Goal: Entertainment & Leisure: Consume media (video, audio)

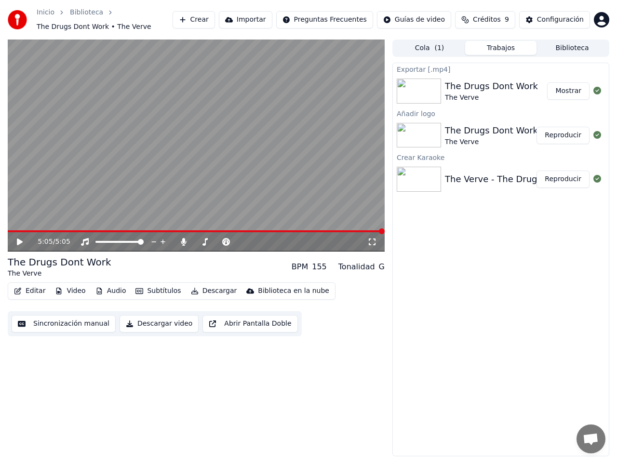
click at [18, 239] on icon at bounding box center [20, 242] width 6 height 7
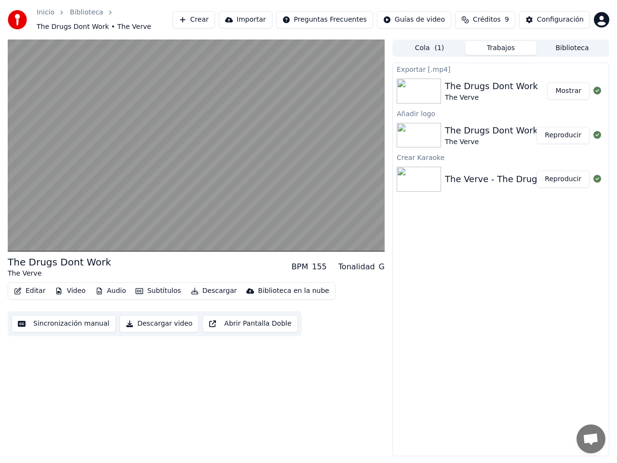
click at [201, 290] on button "Descargar" at bounding box center [214, 290] width 54 height 13
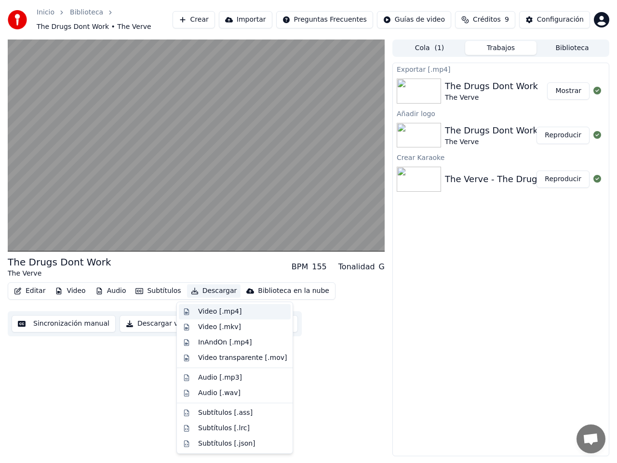
click at [206, 310] on div "Video [.mp4]" at bounding box center [219, 312] width 43 height 10
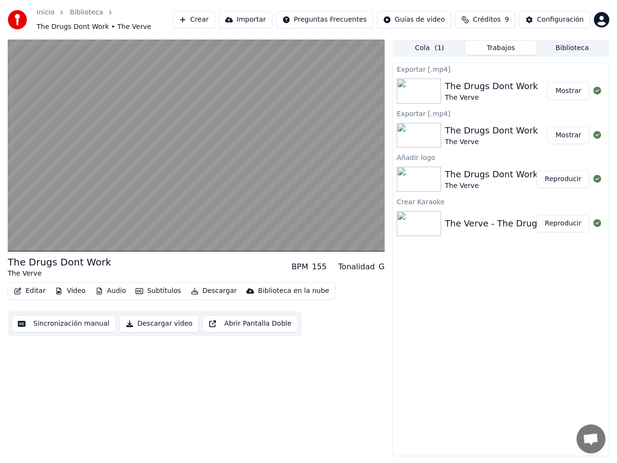
click at [571, 92] on button "Mostrar" at bounding box center [568, 90] width 42 height 17
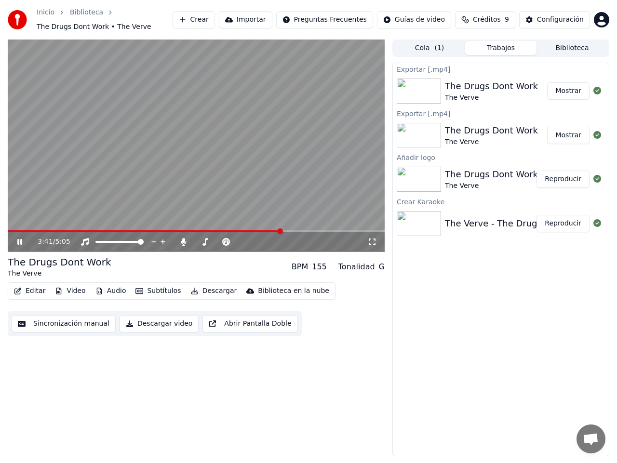
click at [19, 239] on icon at bounding box center [26, 242] width 22 height 8
click at [558, 92] on button "Mostrar" at bounding box center [568, 90] width 42 height 17
click at [593, 14] on div "Crear Importar Preguntas Frecuentes Guías de video Créditos 9 Configuración" at bounding box center [391, 19] width 437 height 17
click at [215, 18] on button "Crear" at bounding box center [194, 19] width 42 height 17
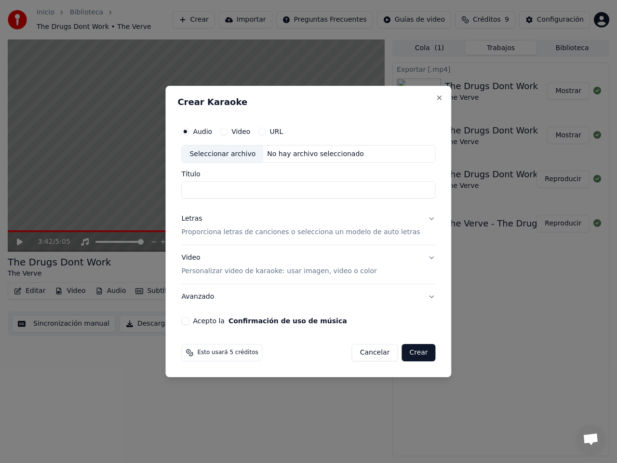
click at [247, 153] on div "Seleccionar archivo" at bounding box center [222, 154] width 81 height 17
type input "**********"
click at [354, 231] on p "Proporciona letras de canciones o selecciona un modelo de auto letras" at bounding box center [300, 233] width 239 height 10
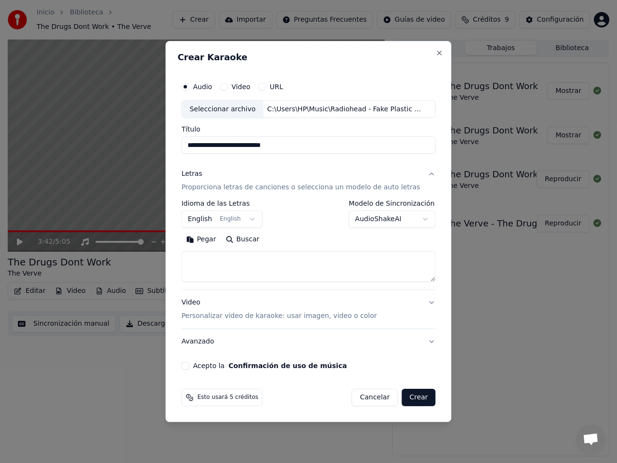
click at [257, 240] on button "Buscar" at bounding box center [242, 239] width 43 height 15
type textarea "**********"
click at [304, 315] on p "Personalizar video de karaoke: usar imagen, video o color" at bounding box center [278, 316] width 195 height 10
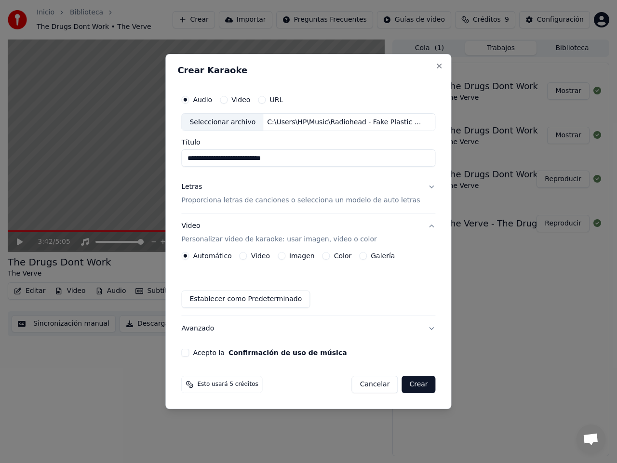
click at [302, 257] on label "Imagen" at bounding box center [302, 256] width 26 height 7
click at [285, 257] on button "Imagen" at bounding box center [282, 256] width 8 height 8
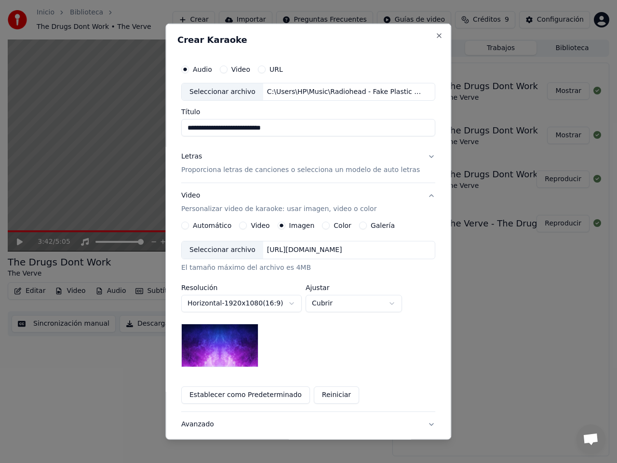
click at [217, 250] on div "Seleccionar archivo" at bounding box center [222, 249] width 81 height 17
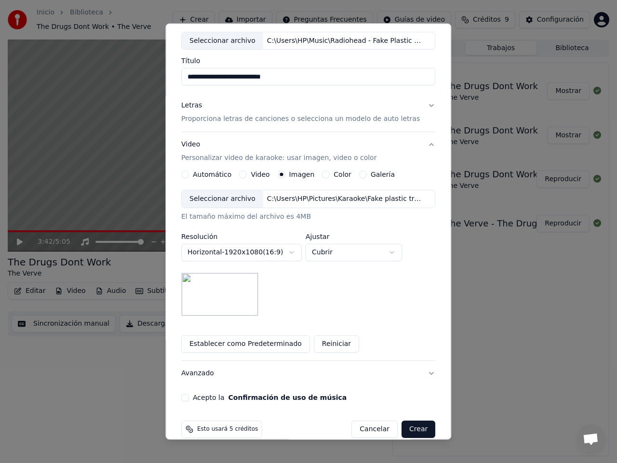
scroll to position [60, 0]
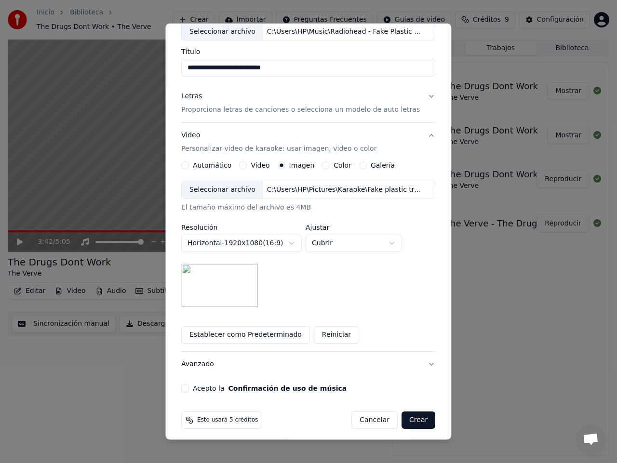
click at [189, 387] on button "Acepto la Confirmación de uso de música" at bounding box center [185, 389] width 8 height 8
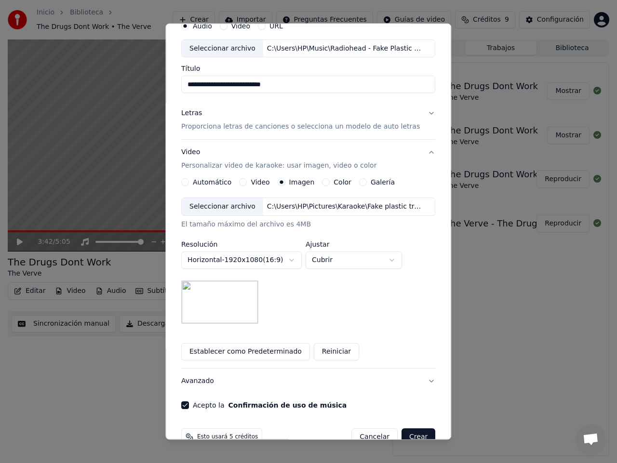
scroll to position [21, 0]
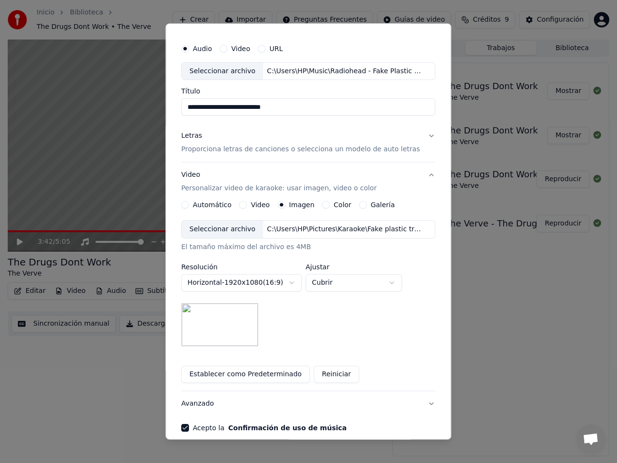
click at [213, 235] on div "Seleccionar archivo" at bounding box center [222, 229] width 81 height 17
click at [226, 228] on div "Seleccionar archivo" at bounding box center [222, 229] width 81 height 17
click at [225, 230] on div "Seleccionar archivo" at bounding box center [222, 229] width 81 height 17
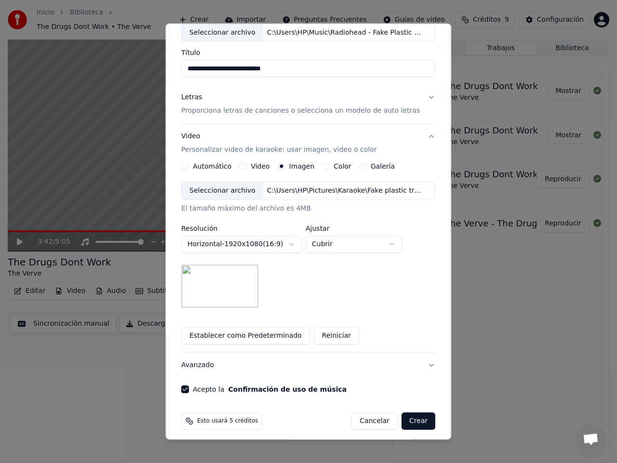
scroll to position [65, 0]
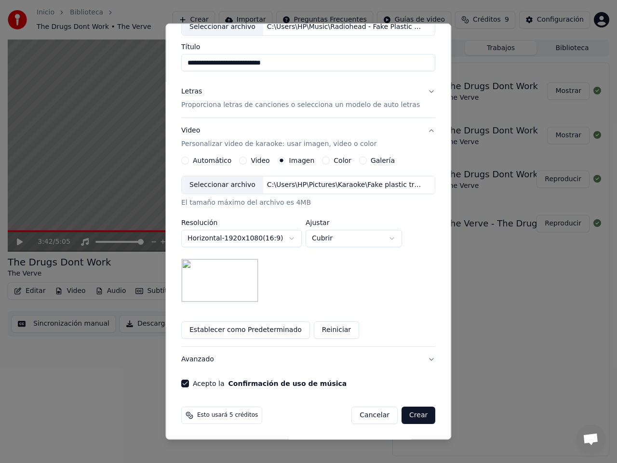
click at [410, 414] on button "Crear" at bounding box center [418, 415] width 34 height 17
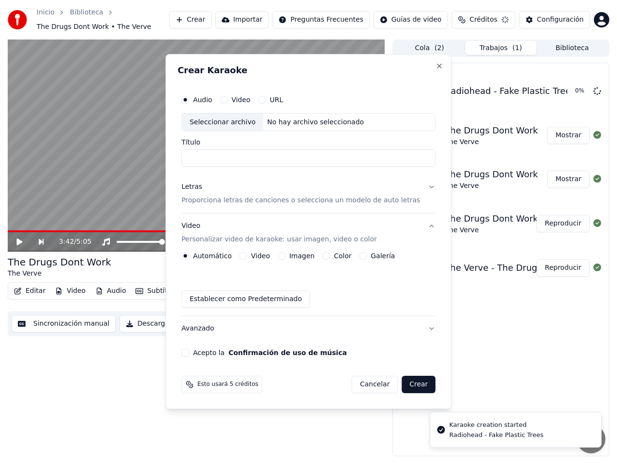
scroll to position [0, 0]
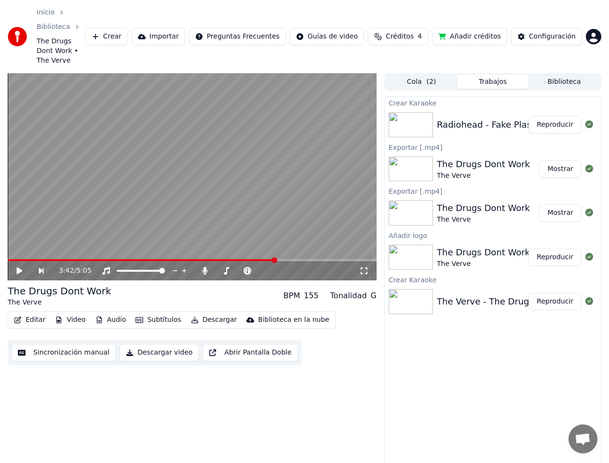
click at [568, 116] on button "Reproducir" at bounding box center [554, 124] width 53 height 17
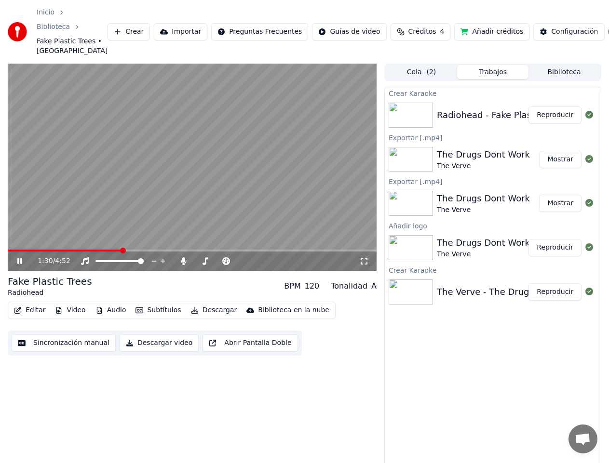
click at [18, 258] on icon at bounding box center [19, 261] width 5 height 6
click at [154, 304] on button "Subtítulos" at bounding box center [158, 310] width 53 height 13
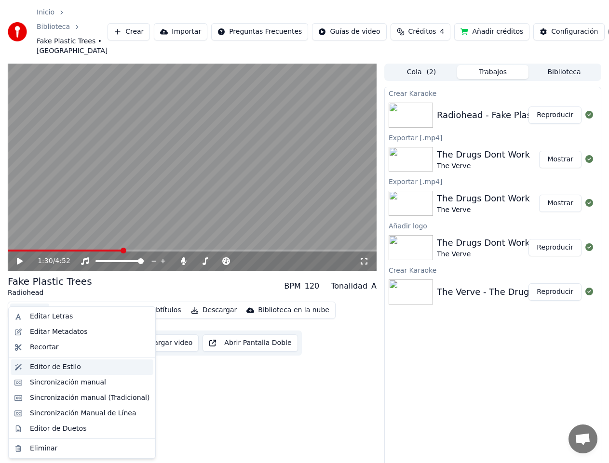
click at [59, 369] on div "Editor de Estilo" at bounding box center [55, 367] width 51 height 10
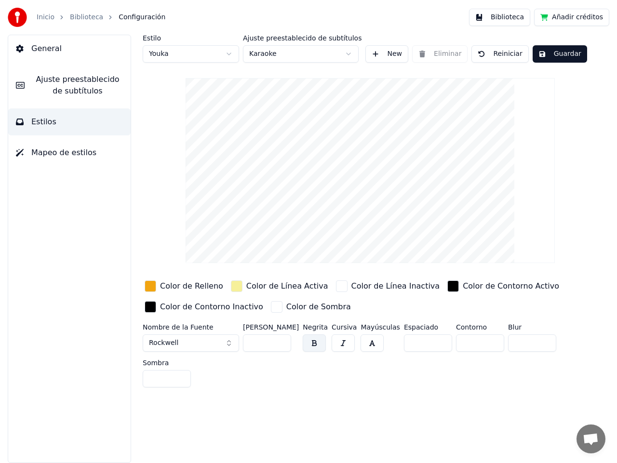
click at [54, 151] on span "Mapeo de estilos" at bounding box center [63, 153] width 65 height 12
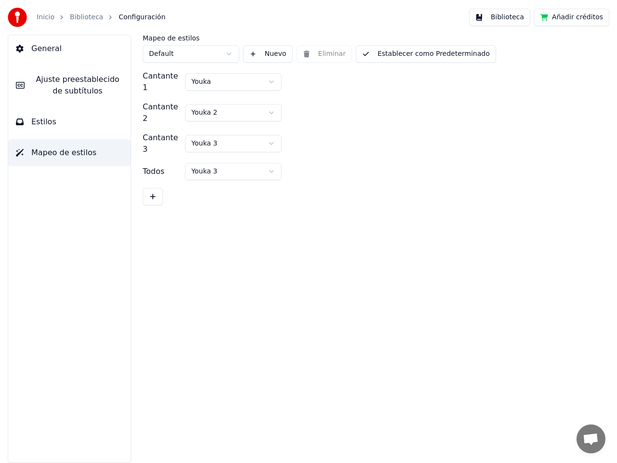
click at [53, 81] on span "Ajuste preestablecido de subtítulos" at bounding box center [77, 85] width 91 height 23
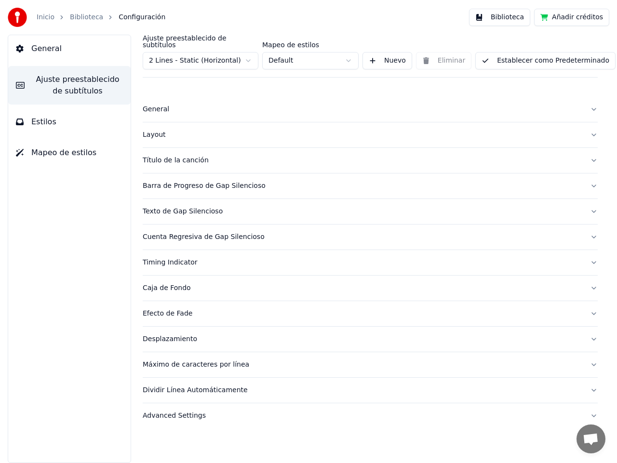
click at [176, 258] on div "Timing Indicator" at bounding box center [363, 263] width 440 height 10
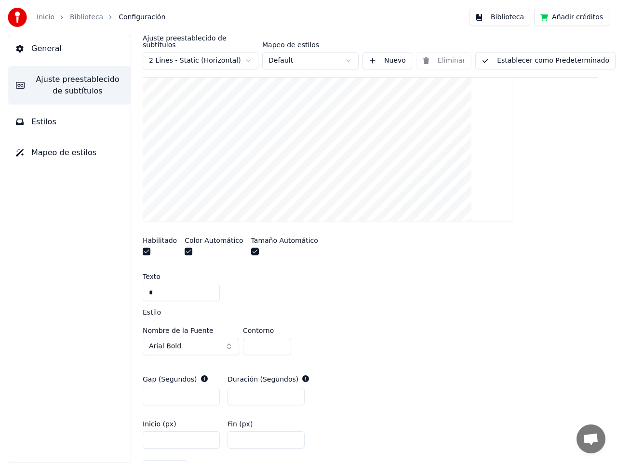
scroll to position [262, 0]
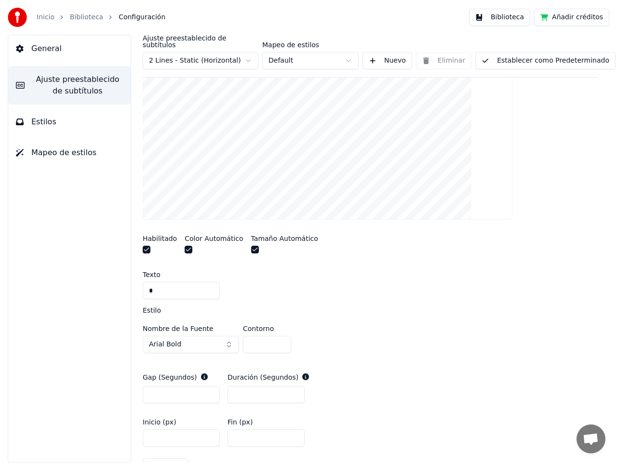
click at [185, 246] on button "button" at bounding box center [189, 250] width 8 height 8
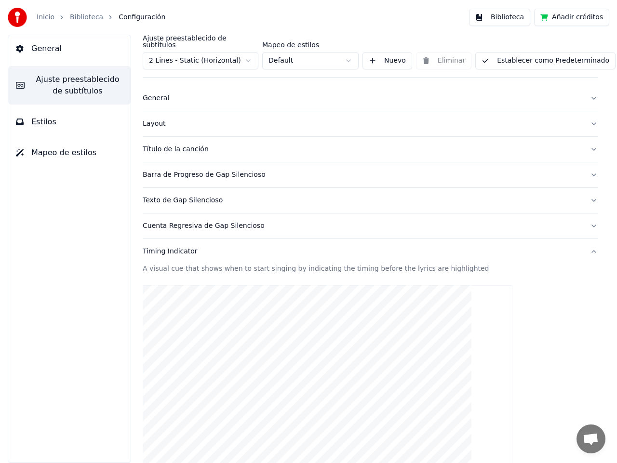
scroll to position [0, 0]
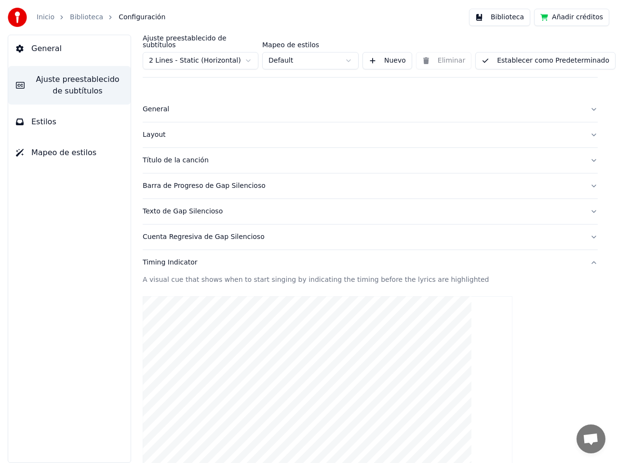
click at [252, 53] on html "Inicio Biblioteca Configuración Biblioteca Añadir créditos General Ajuste prees…" at bounding box center [308, 231] width 617 height 463
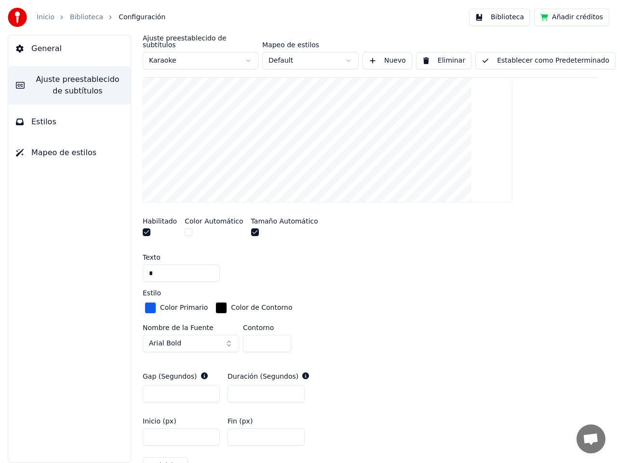
scroll to position [280, 0]
click at [152, 301] on div "button" at bounding box center [151, 307] width 12 height 12
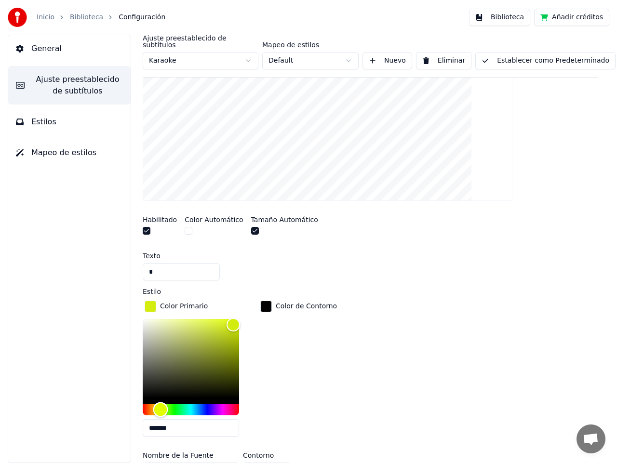
drag, startPoint x: 200, startPoint y: 402, endPoint x: 160, endPoint y: 401, distance: 40.0
click at [160, 402] on div "Hue" at bounding box center [160, 409] width 15 height 15
click at [235, 316] on div "Color" at bounding box center [234, 323] width 15 height 15
drag, startPoint x: 233, startPoint y: 315, endPoint x: 227, endPoint y: 326, distance: 12.5
click at [227, 327] on div "Color" at bounding box center [227, 334] width 15 height 15
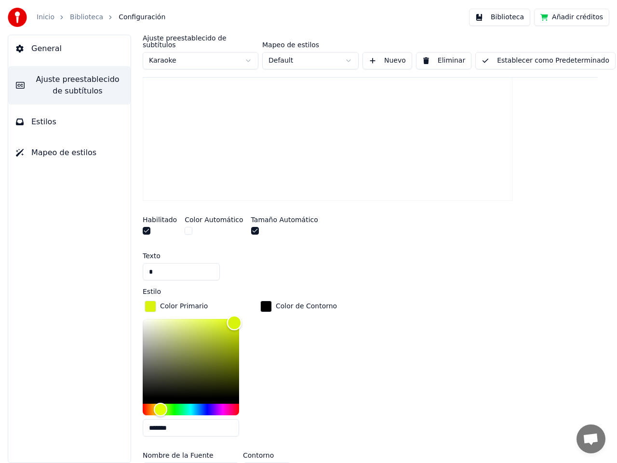
click at [234, 316] on div "Color" at bounding box center [234, 323] width 15 height 15
click at [160, 402] on div "Hue" at bounding box center [159, 409] width 15 height 15
type input "*******"
click at [234, 317] on div "Color" at bounding box center [234, 324] width 15 height 15
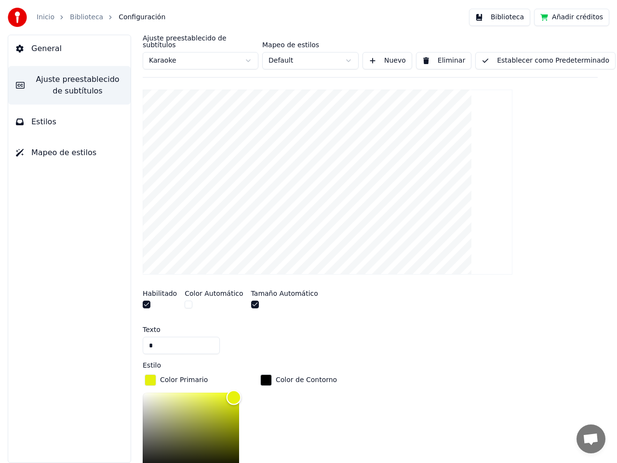
scroll to position [213, 0]
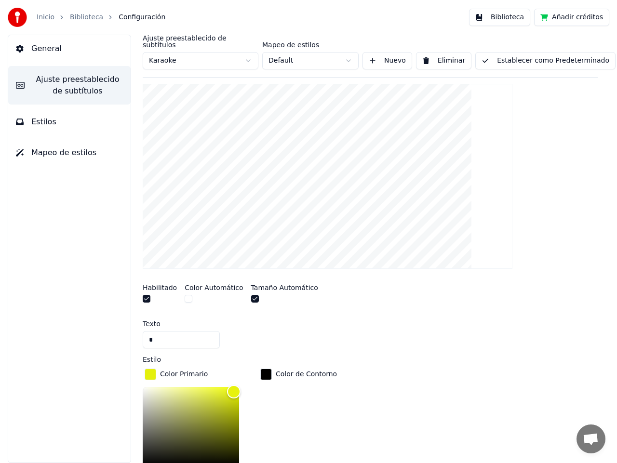
drag, startPoint x: 159, startPoint y: 334, endPoint x: 127, endPoint y: 330, distance: 32.5
click at [127, 330] on div "Ajuste preestablecido de subtítulos Karaoke Mapeo de estilos Default Nuevo Elim…" at bounding box center [370, 249] width 494 height 428
type input "*"
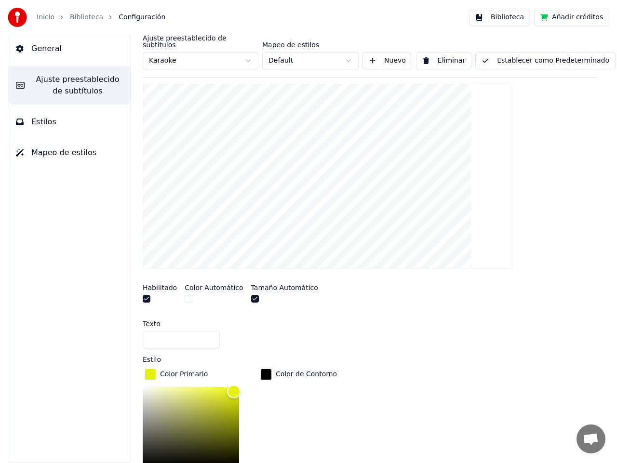
type input "*"
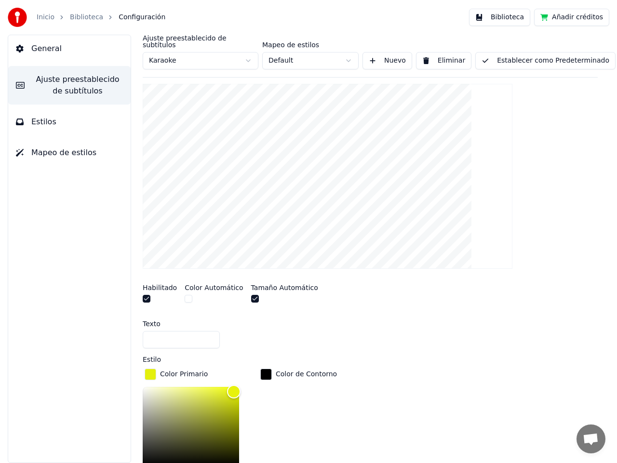
type input "*"
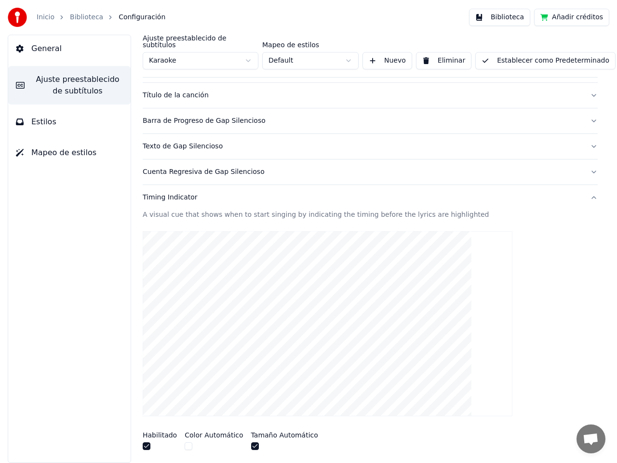
scroll to position [0, 0]
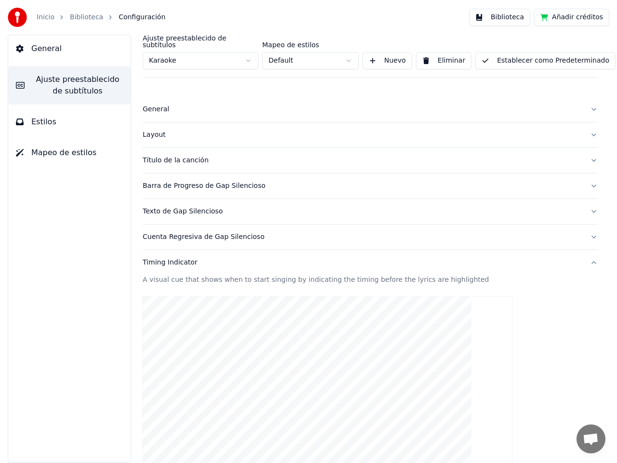
click at [508, 54] on button "Establecer como Predeterminado" at bounding box center [545, 60] width 140 height 17
click at [349, 53] on html "Inicio Biblioteca Configuración Biblioteca Añadir créditos General Ajuste prees…" at bounding box center [308, 231] width 617 height 463
click at [72, 19] on link "Biblioteca" at bounding box center [86, 18] width 33 height 10
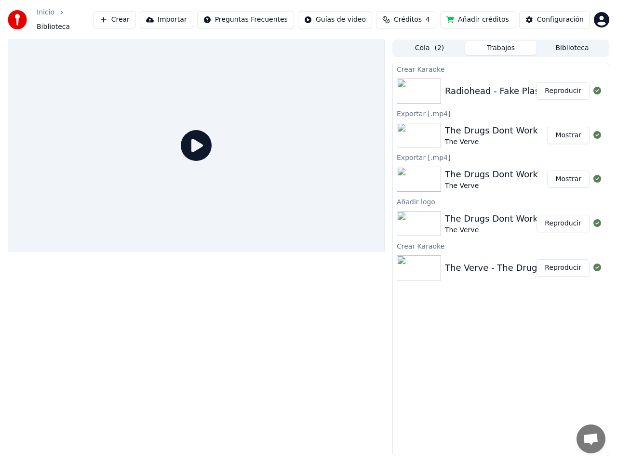
click at [575, 87] on button "Reproducir" at bounding box center [562, 90] width 53 height 17
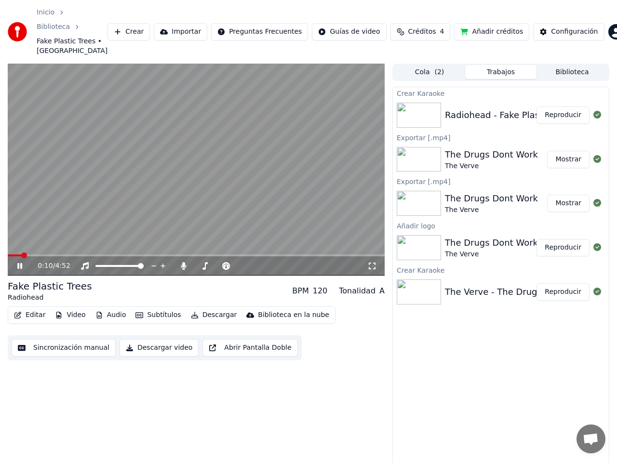
click at [18, 263] on icon at bounding box center [19, 266] width 5 height 6
click at [183, 262] on icon at bounding box center [183, 266] width 5 height 8
click at [21, 262] on icon at bounding box center [26, 266] width 22 height 8
click at [19, 263] on icon at bounding box center [19, 266] width 5 height 6
click at [197, 308] on button "Descargar" at bounding box center [214, 314] width 54 height 13
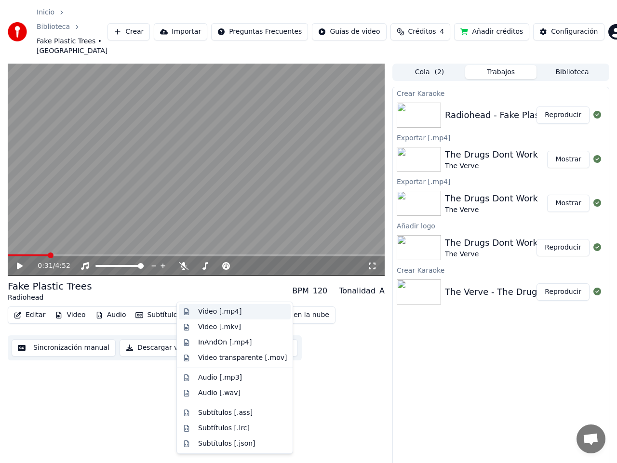
click at [217, 312] on div "Video [.mp4]" at bounding box center [219, 312] width 43 height 10
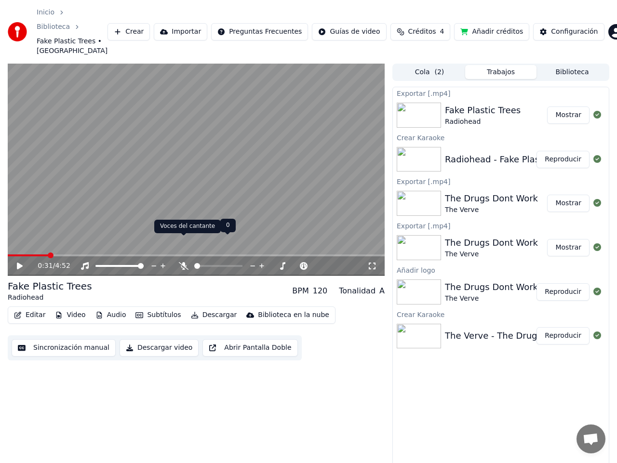
click at [184, 262] on icon at bounding box center [184, 266] width 10 height 8
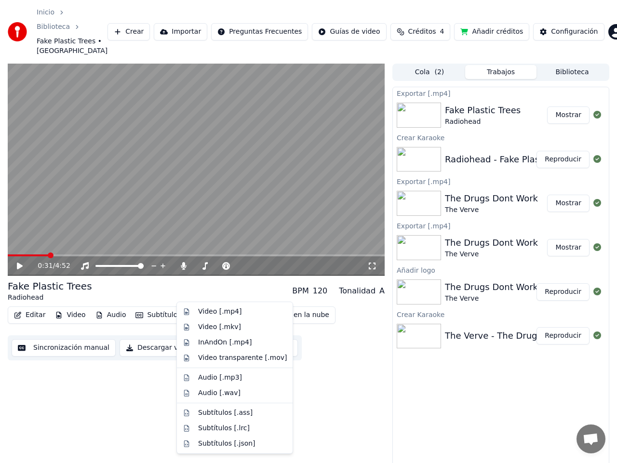
click at [201, 308] on button "Descargar" at bounding box center [214, 314] width 54 height 13
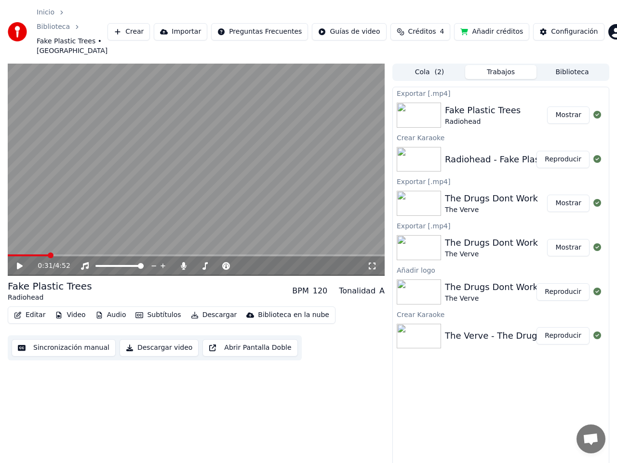
click at [330, 344] on div "0:31 / 4:52 Fake Plastic Trees Radiohead BPM 120 Tonalidad A Editar Video Audio…" at bounding box center [196, 272] width 377 height 417
click at [569, 107] on button "Mostrar" at bounding box center [568, 115] width 42 height 17
click at [206, 308] on button "Descargar" at bounding box center [214, 314] width 54 height 13
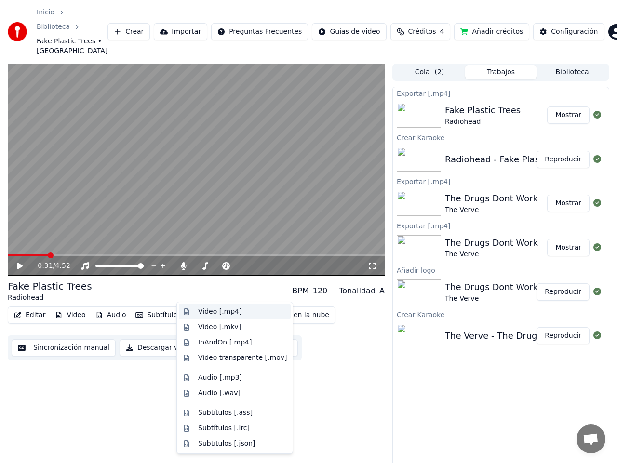
click at [200, 312] on div "Video [.mp4]" at bounding box center [219, 312] width 43 height 10
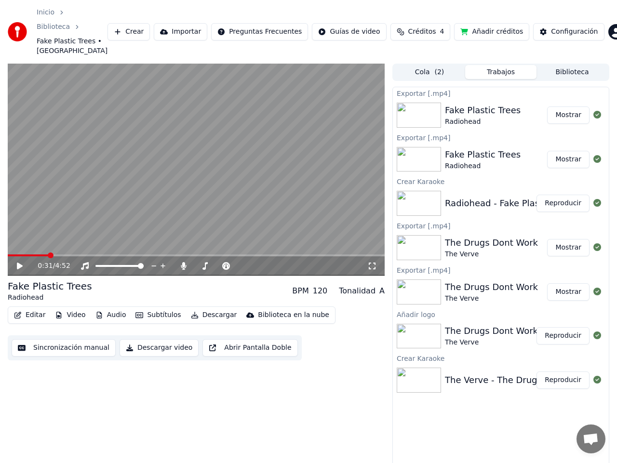
click at [574, 107] on button "Mostrar" at bounding box center [568, 115] width 42 height 17
click at [32, 308] on button "Editar" at bounding box center [29, 314] width 39 height 13
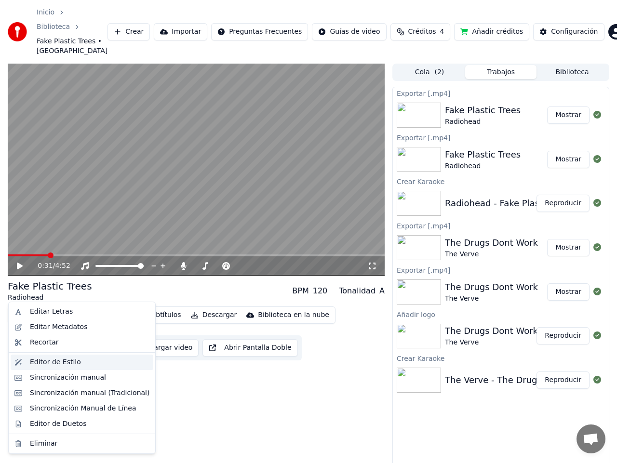
click at [56, 360] on div "Editor de Estilo" at bounding box center [55, 363] width 51 height 10
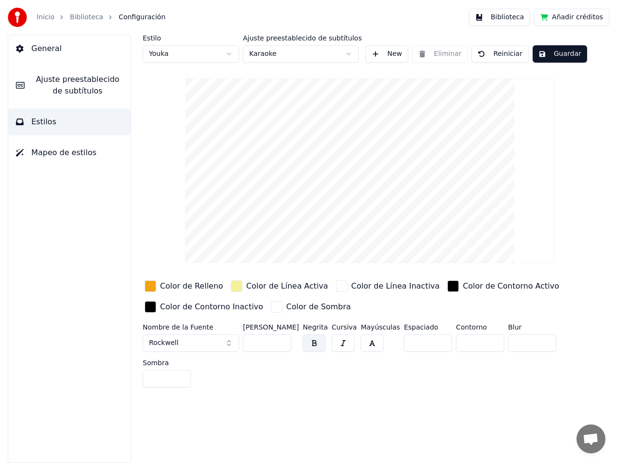
click at [52, 50] on span "General" at bounding box center [46, 49] width 30 height 12
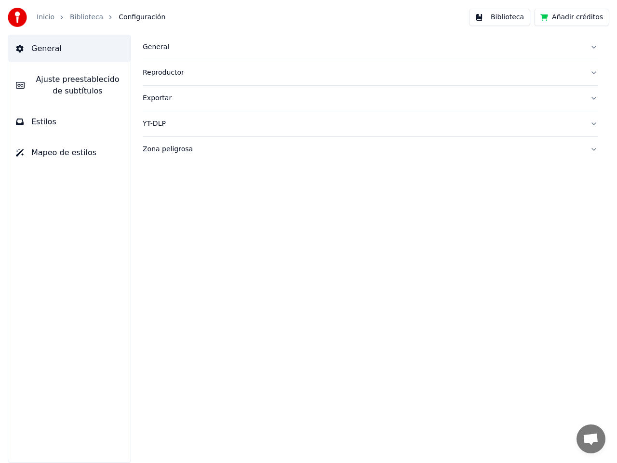
click at [90, 80] on span "Ajuste preestablecido de subtítulos" at bounding box center [77, 85] width 91 height 23
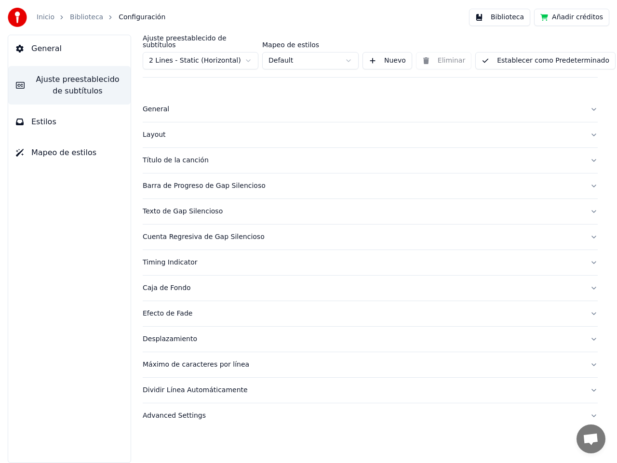
click at [53, 54] on button "General" at bounding box center [69, 48] width 122 height 27
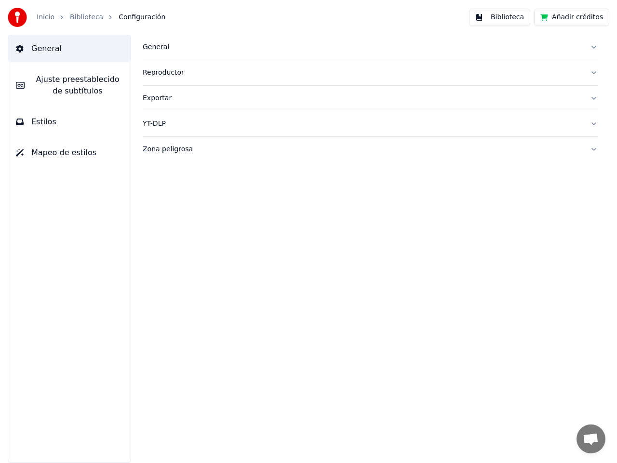
click at [161, 70] on div "Reproductor" at bounding box center [363, 73] width 440 height 10
click at [164, 55] on button "General" at bounding box center [370, 47] width 455 height 25
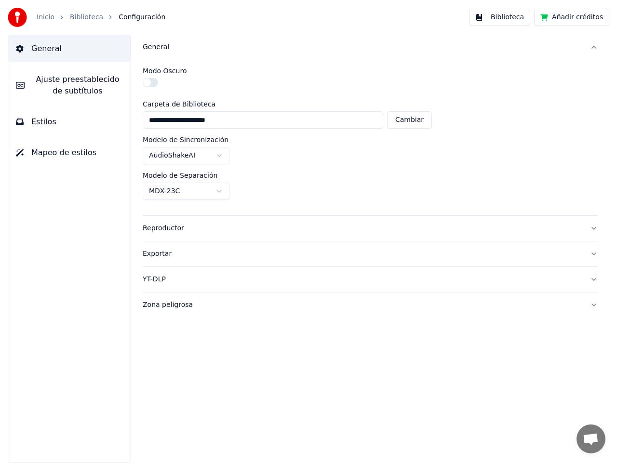
click at [156, 222] on button "Reproductor" at bounding box center [370, 228] width 455 height 25
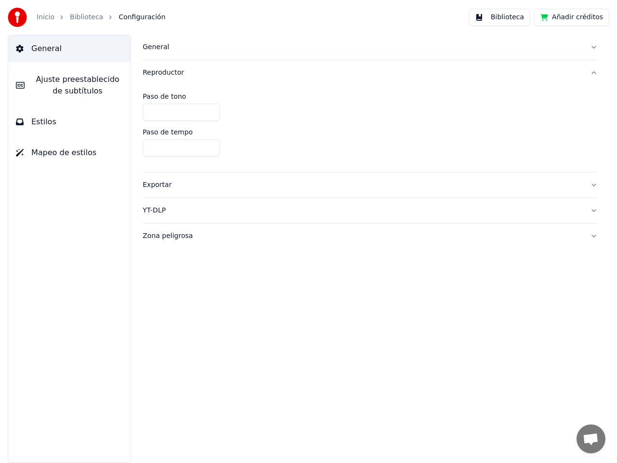
click at [152, 235] on div "Zona peligrosa" at bounding box center [363, 236] width 440 height 10
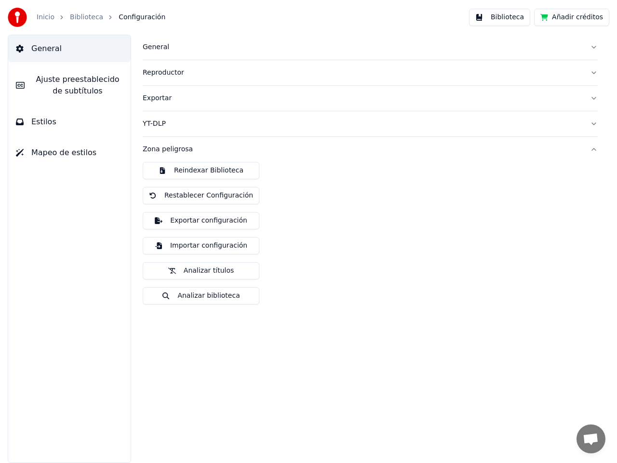
click at [45, 125] on span "Estilos" at bounding box center [43, 122] width 25 height 12
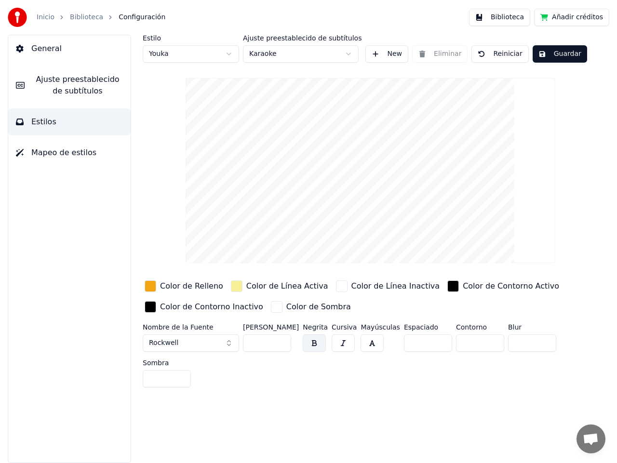
click at [44, 51] on span "General" at bounding box center [46, 49] width 30 height 12
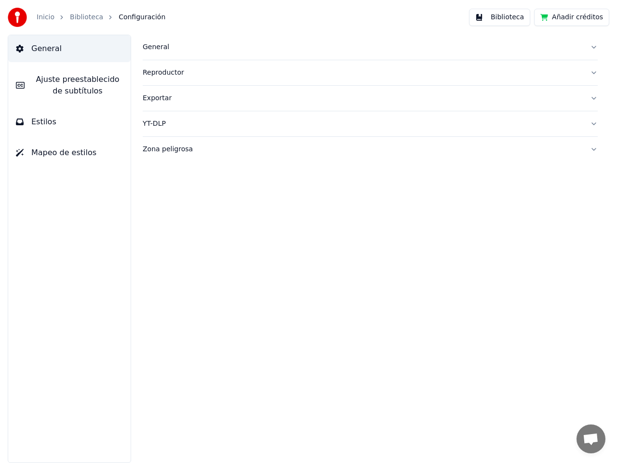
click at [156, 49] on div "General" at bounding box center [363, 47] width 440 height 10
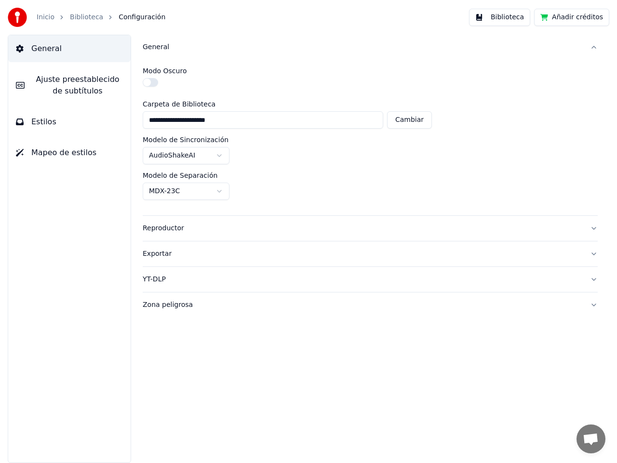
click at [161, 228] on div "Reproductor" at bounding box center [363, 229] width 440 height 10
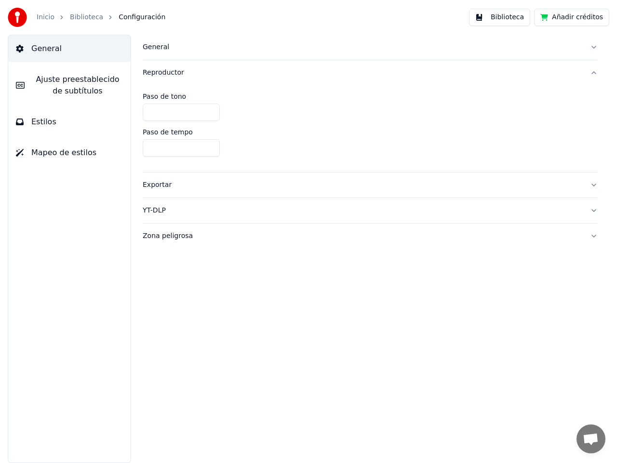
click at [158, 186] on div "Exportar" at bounding box center [363, 185] width 440 height 10
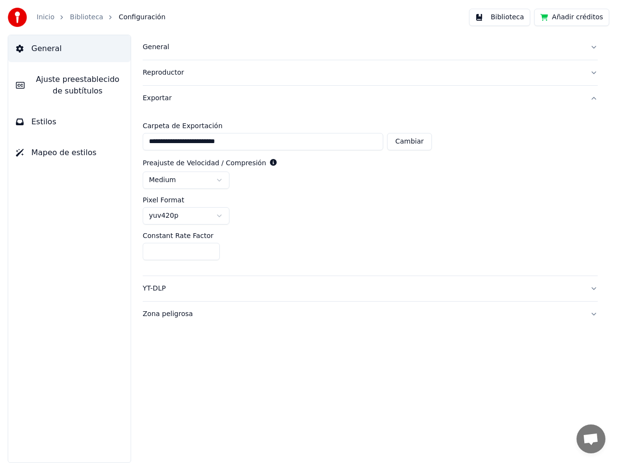
click at [162, 286] on div "YT-DLP" at bounding box center [363, 289] width 440 height 10
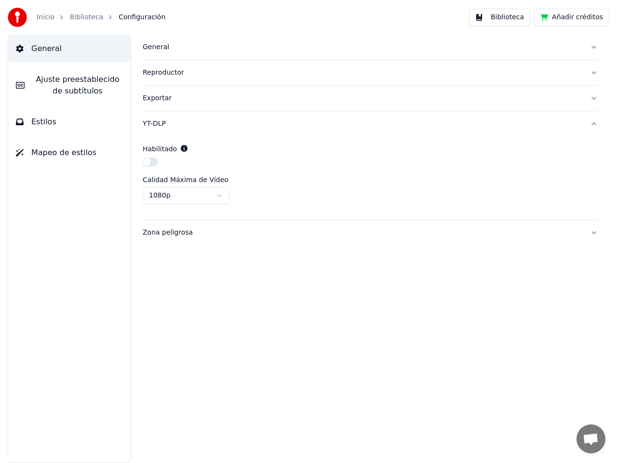
click at [160, 228] on div "Zona peligrosa" at bounding box center [363, 233] width 440 height 10
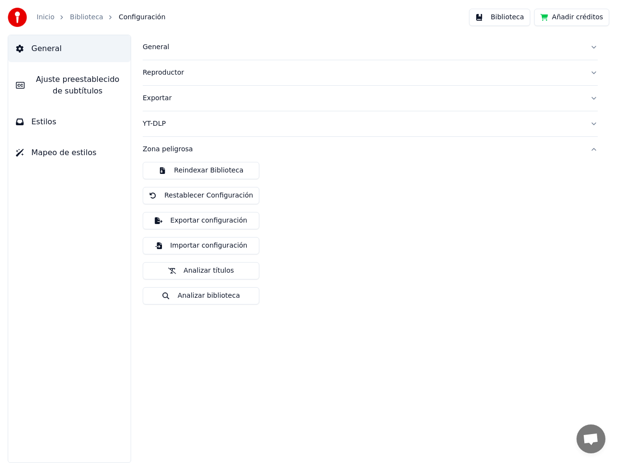
click at [50, 84] on span "Ajuste preestablecido de subtítulos" at bounding box center [77, 85] width 91 height 23
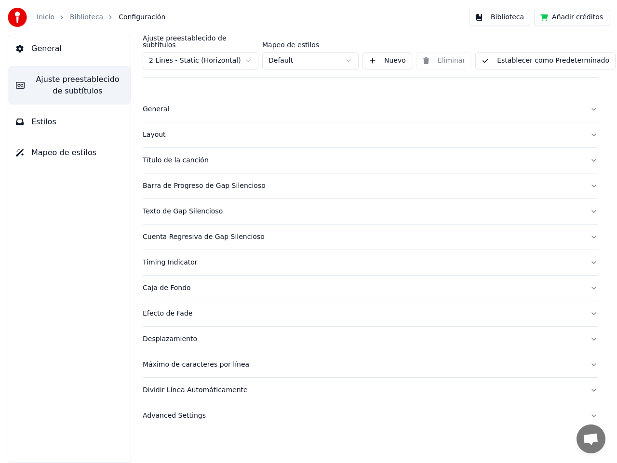
click at [159, 105] on div "General" at bounding box center [363, 110] width 440 height 10
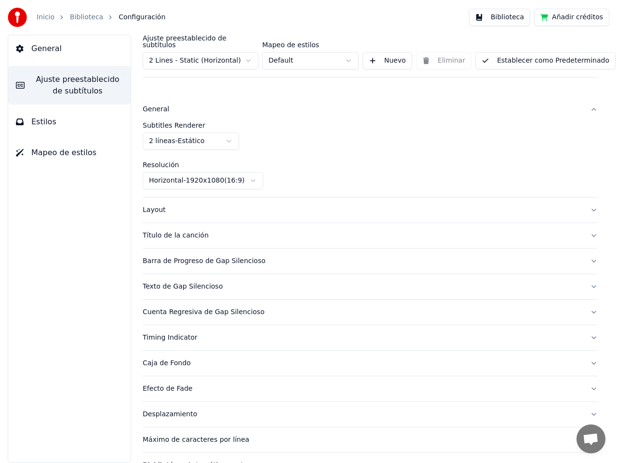
click at [159, 105] on div "General" at bounding box center [363, 110] width 440 height 10
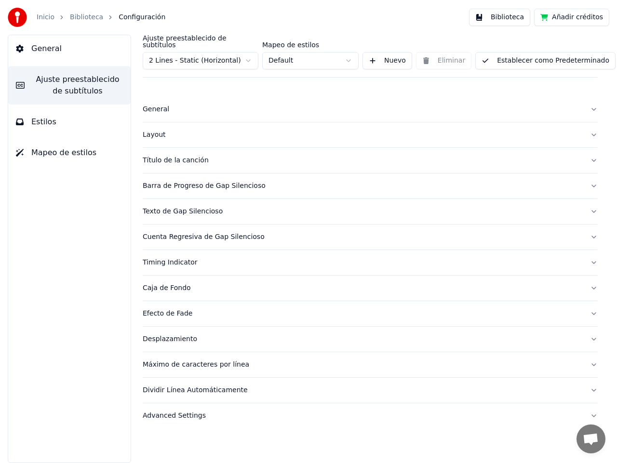
click at [159, 130] on div "Layout" at bounding box center [363, 135] width 440 height 10
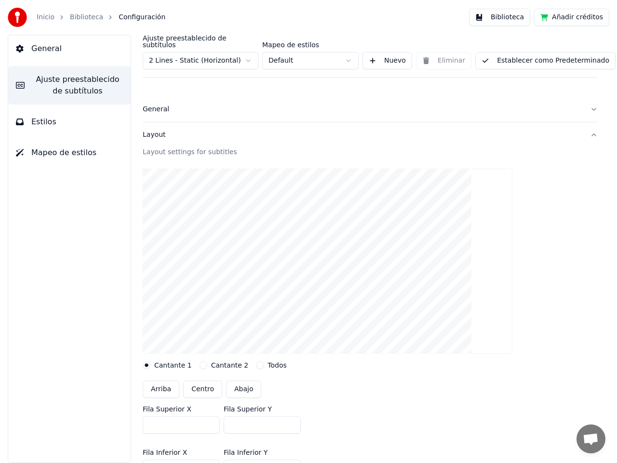
click at [159, 130] on div "Layout" at bounding box center [363, 135] width 440 height 10
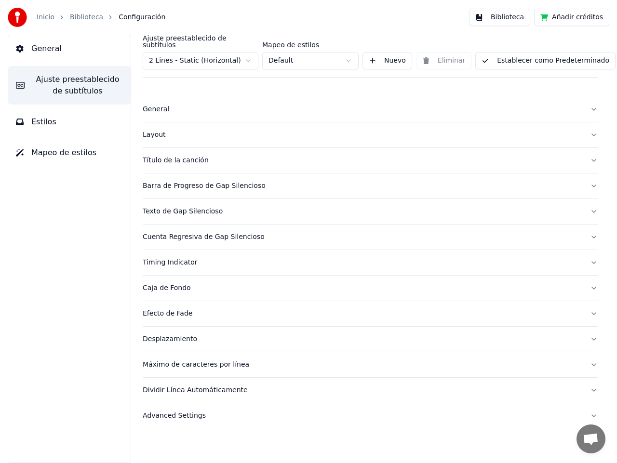
click at [158, 156] on div "Título de la canción" at bounding box center [363, 161] width 440 height 10
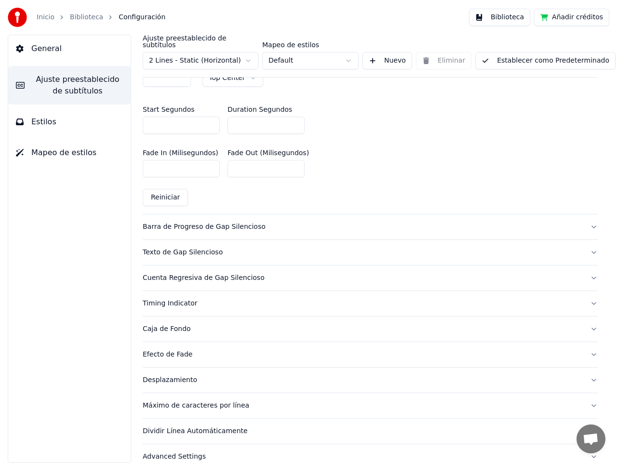
scroll to position [550, 0]
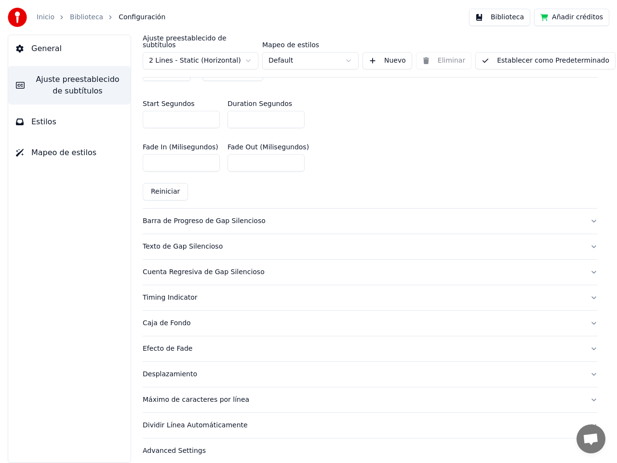
click at [181, 446] on div "Advanced Settings" at bounding box center [363, 451] width 440 height 10
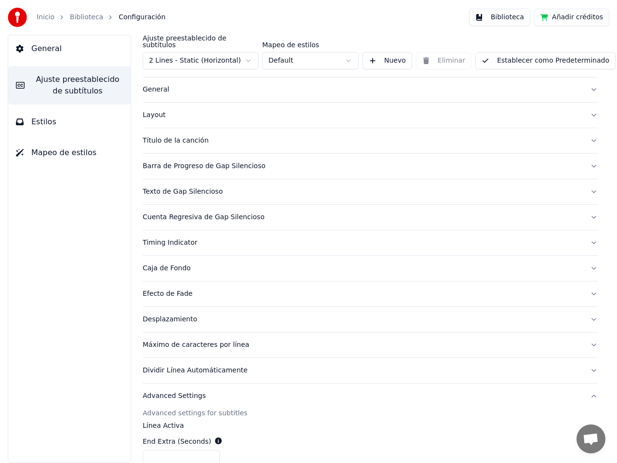
scroll to position [0, 0]
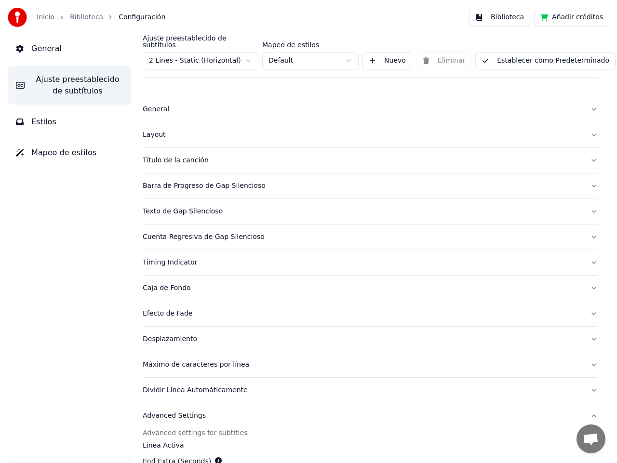
click at [156, 283] on div "Caja de Fondo" at bounding box center [363, 288] width 440 height 10
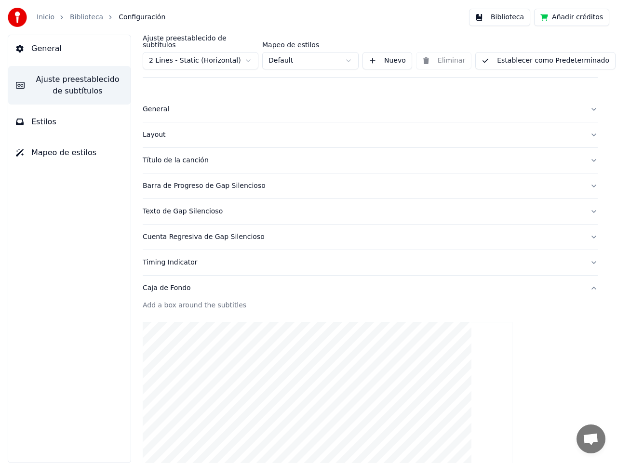
click at [156, 283] on div "Caja de Fondo" at bounding box center [363, 288] width 440 height 10
click at [156, 105] on div "General" at bounding box center [363, 110] width 440 height 10
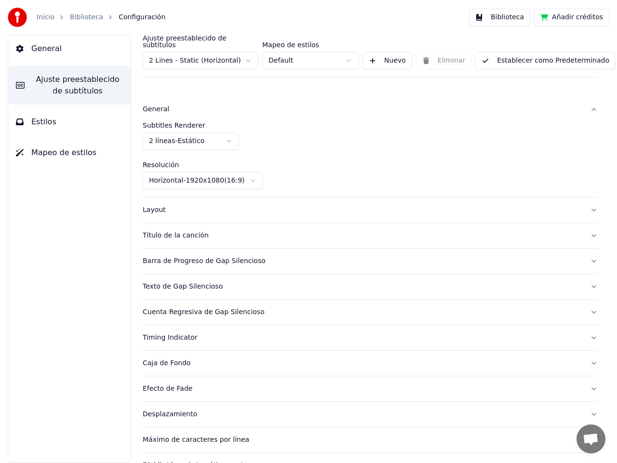
click at [156, 105] on div "General" at bounding box center [363, 110] width 440 height 10
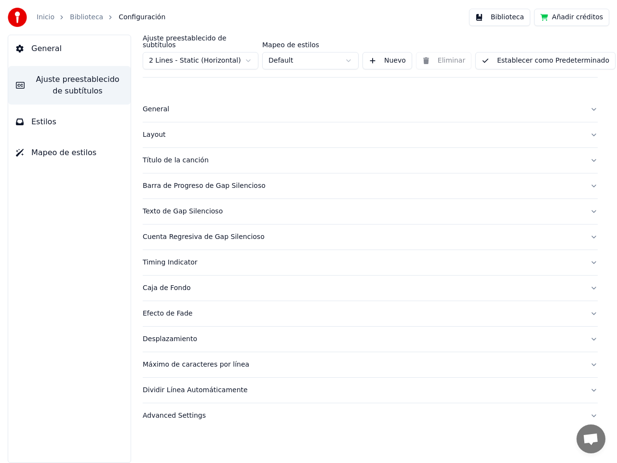
click at [60, 120] on button "Estilos" at bounding box center [69, 121] width 122 height 27
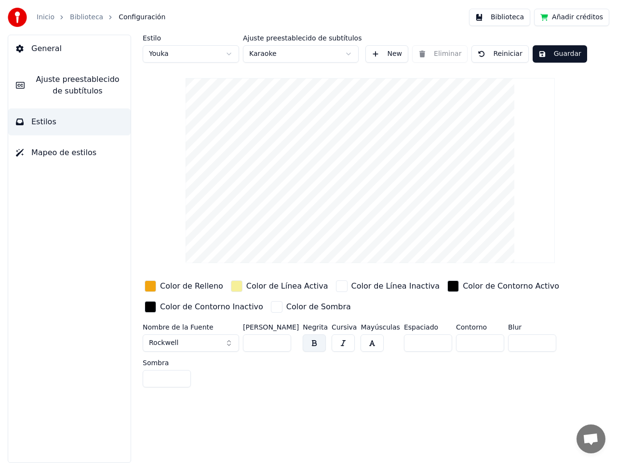
click at [66, 153] on span "Mapeo de estilos" at bounding box center [63, 153] width 65 height 12
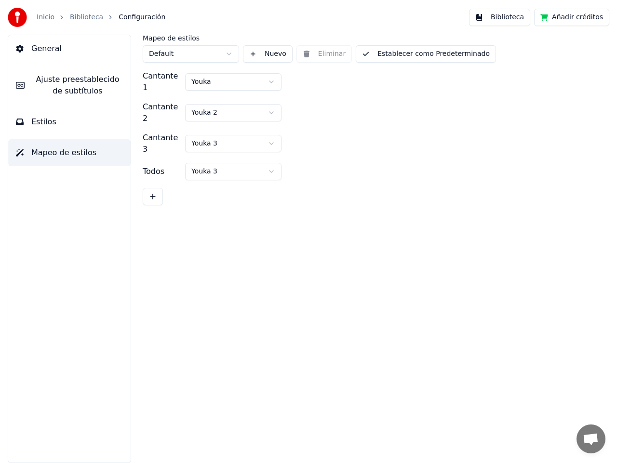
click at [40, 122] on span "Estilos" at bounding box center [43, 122] width 25 height 12
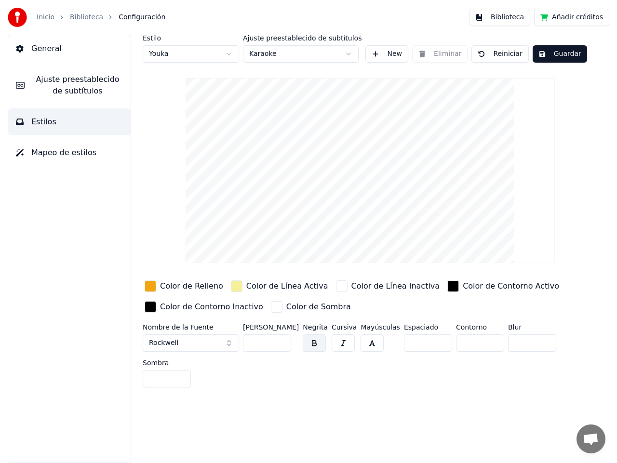
click at [58, 89] on span "Ajuste preestablecido de subtítulos" at bounding box center [77, 85] width 91 height 23
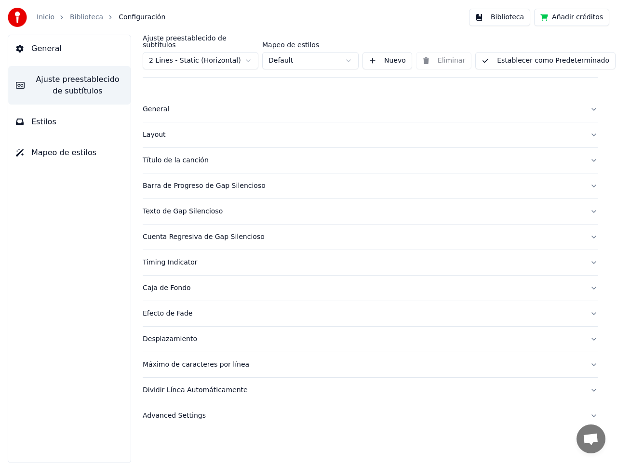
click at [83, 18] on link "Biblioteca" at bounding box center [86, 18] width 33 height 10
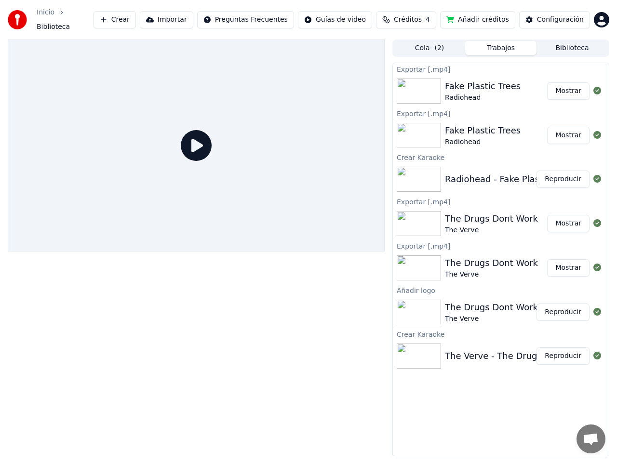
click at [410, 286] on div "Añadir logo" at bounding box center [501, 290] width 216 height 12
click at [193, 15] on button "Importar" at bounding box center [166, 19] width 53 height 17
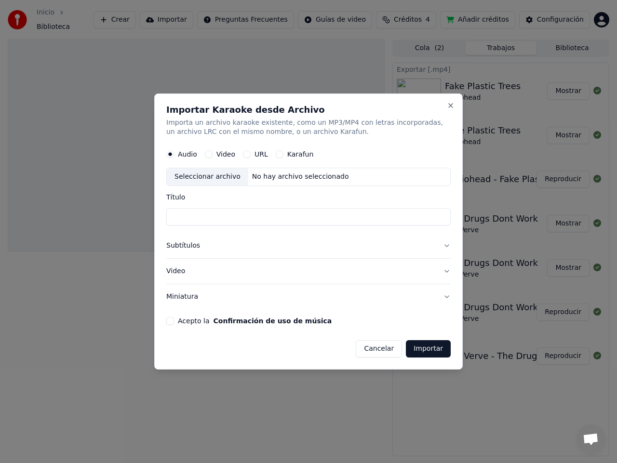
click at [170, 270] on button "Video" at bounding box center [308, 271] width 284 height 25
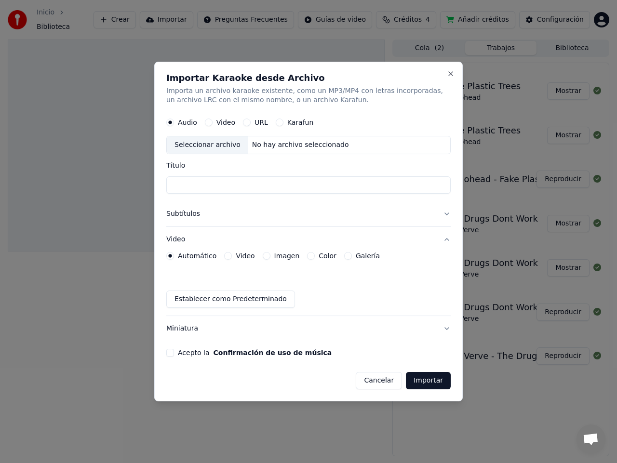
click at [369, 376] on button "Cancelar" at bounding box center [379, 380] width 46 height 17
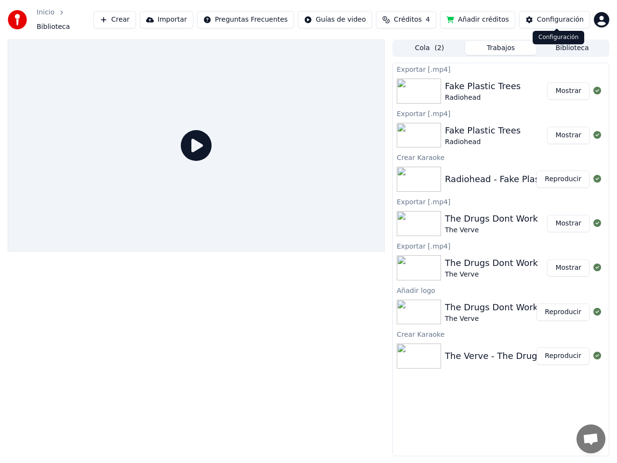
click at [549, 15] on div "Configuración" at bounding box center [560, 20] width 47 height 10
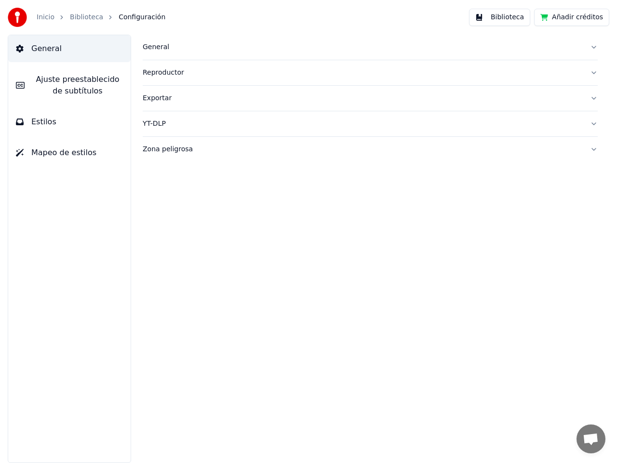
click at [86, 14] on link "Biblioteca" at bounding box center [86, 18] width 33 height 10
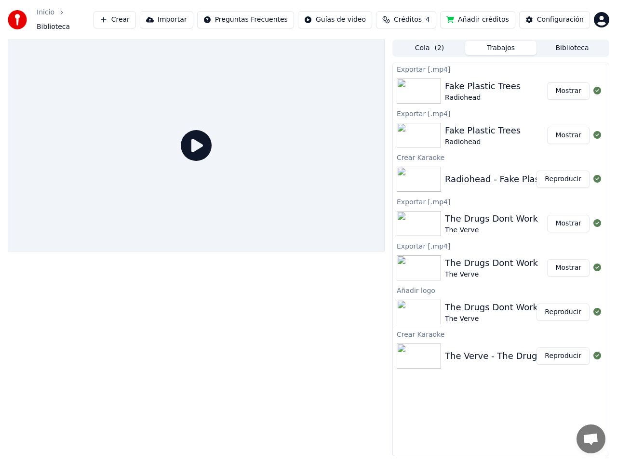
click at [483, 178] on div "Radiohead - Fake Plastic Trees" at bounding box center [510, 179] width 131 height 13
click at [426, 174] on img at bounding box center [419, 179] width 44 height 25
click at [569, 173] on button "Reproducir" at bounding box center [562, 179] width 53 height 17
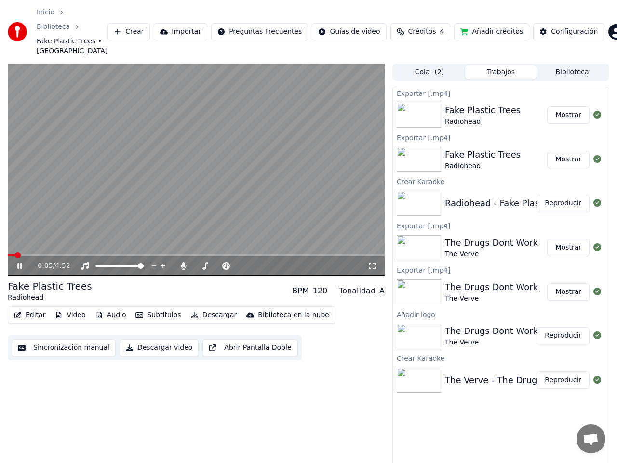
click at [20, 262] on icon at bounding box center [26, 266] width 22 height 8
click at [29, 308] on button "Editar" at bounding box center [29, 314] width 39 height 13
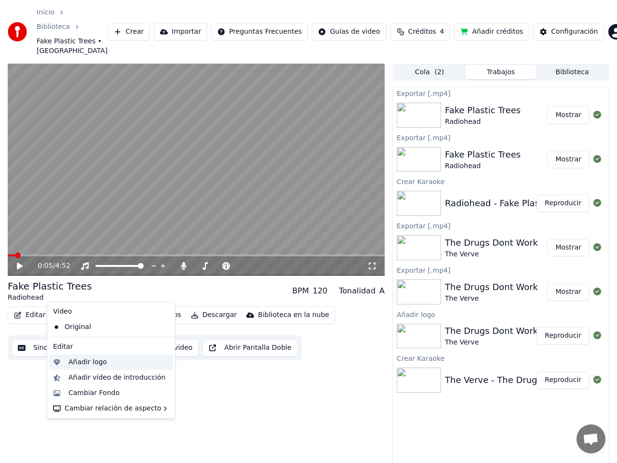
click at [86, 363] on div "Añadir logo" at bounding box center [87, 363] width 39 height 10
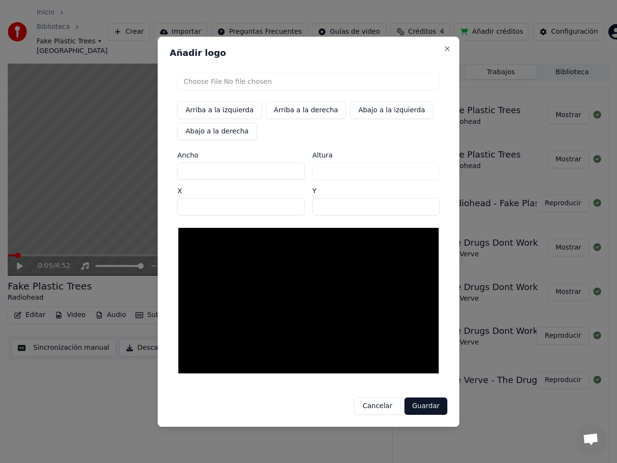
click at [249, 84] on input "file" at bounding box center [308, 81] width 262 height 17
type input "**********"
click at [431, 408] on button "Guardar" at bounding box center [425, 406] width 43 height 17
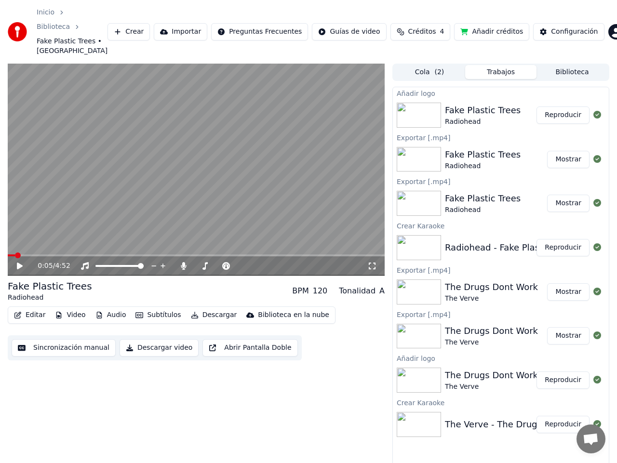
click at [572, 107] on button "Reproducir" at bounding box center [562, 115] width 53 height 17
click at [20, 262] on icon at bounding box center [26, 266] width 22 height 8
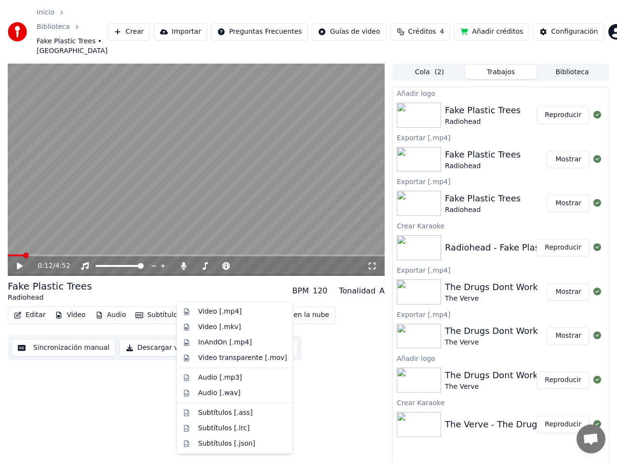
click at [205, 308] on button "Descargar" at bounding box center [214, 314] width 54 height 13
click at [209, 310] on div "Video [.mp4]" at bounding box center [219, 312] width 43 height 10
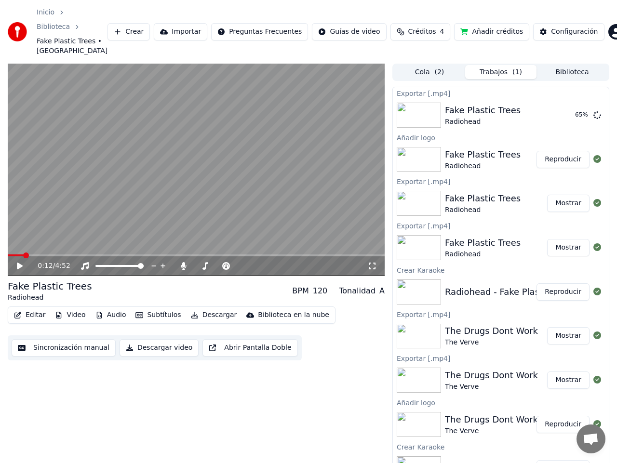
click at [492, 23] on button "Añadir créditos" at bounding box center [491, 31] width 75 height 17
click at [565, 107] on button "Mostrar" at bounding box center [568, 115] width 42 height 17
click at [184, 262] on icon at bounding box center [183, 266] width 5 height 8
click at [202, 308] on button "Descargar" at bounding box center [214, 314] width 54 height 13
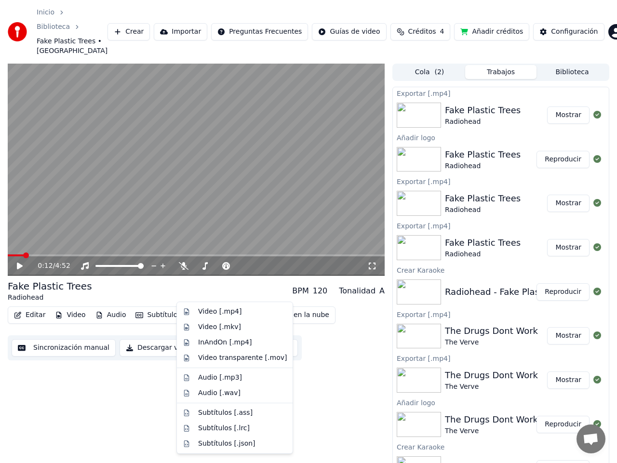
click at [568, 107] on button "Mostrar" at bounding box center [568, 115] width 42 height 17
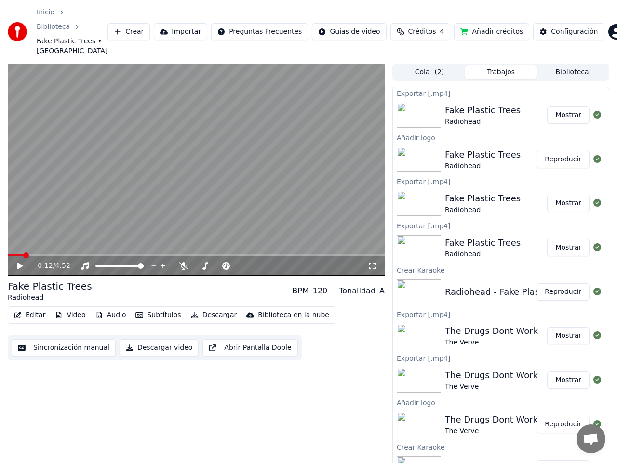
click at [560, 107] on button "Mostrar" at bounding box center [568, 115] width 42 height 17
click at [562, 107] on button "Mostrar" at bounding box center [568, 115] width 42 height 17
click at [558, 107] on button "Mostrar" at bounding box center [568, 115] width 42 height 17
click at [558, 195] on button "Mostrar" at bounding box center [568, 203] width 42 height 17
click at [561, 239] on button "Mostrar" at bounding box center [568, 247] width 42 height 17
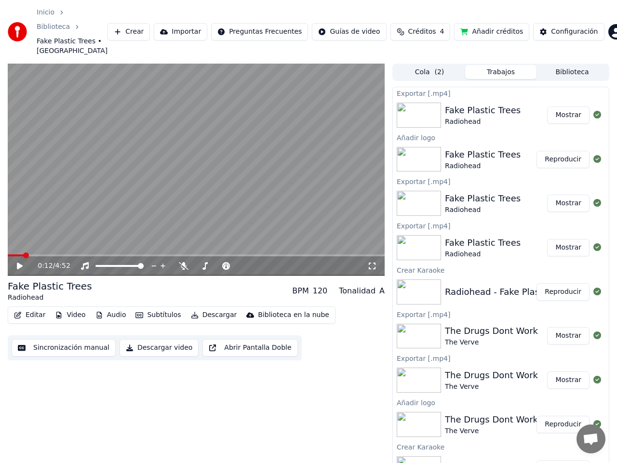
click at [555, 327] on button "Mostrar" at bounding box center [568, 335] width 42 height 17
click at [563, 372] on button "Mostrar" at bounding box center [568, 380] width 42 height 17
click at [201, 308] on button "Descargar" at bounding box center [214, 314] width 54 height 13
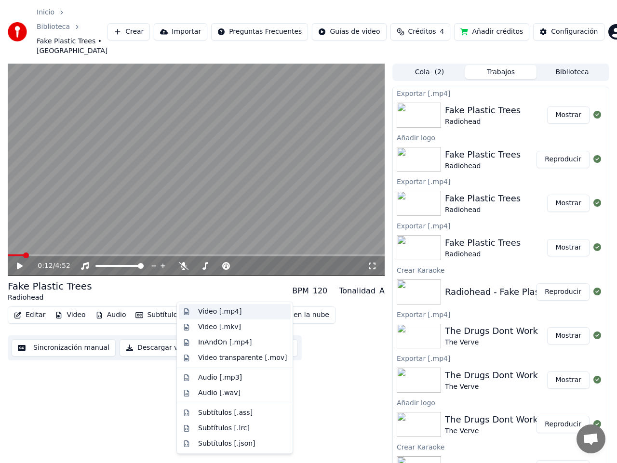
click at [204, 310] on div "Video [.mp4]" at bounding box center [219, 312] width 43 height 10
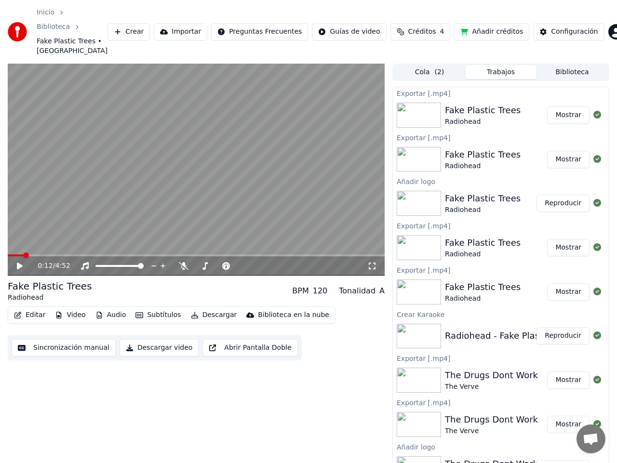
click at [562, 107] on button "Mostrar" at bounding box center [568, 115] width 42 height 17
